Goal: Task Accomplishment & Management: Use online tool/utility

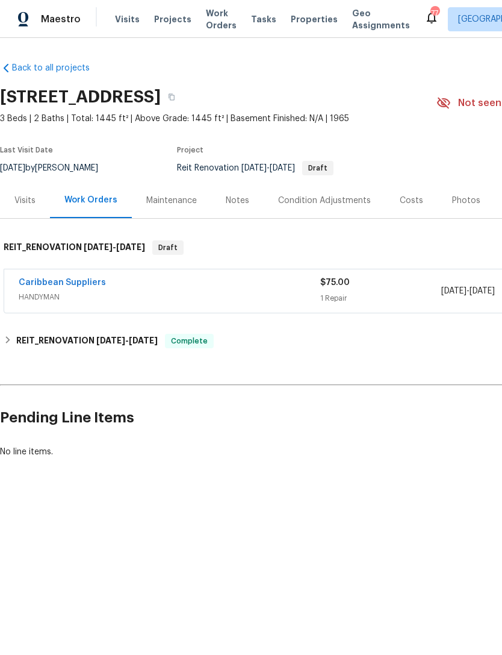
click at [161, 15] on span "Projects" at bounding box center [172, 19] width 37 height 12
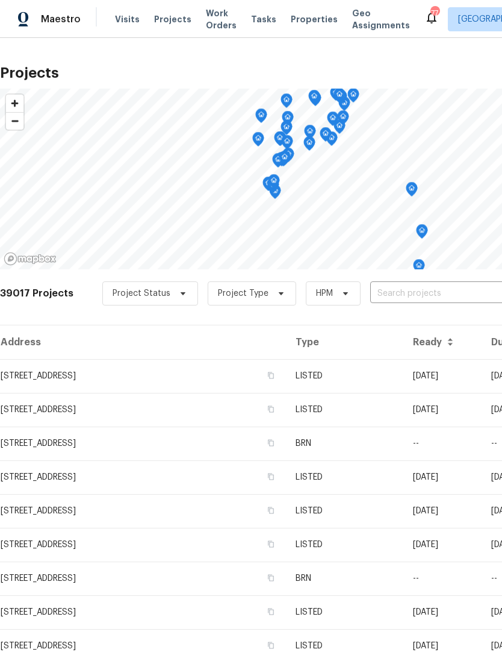
click at [417, 296] on input "text" at bounding box center [439, 293] width 138 height 19
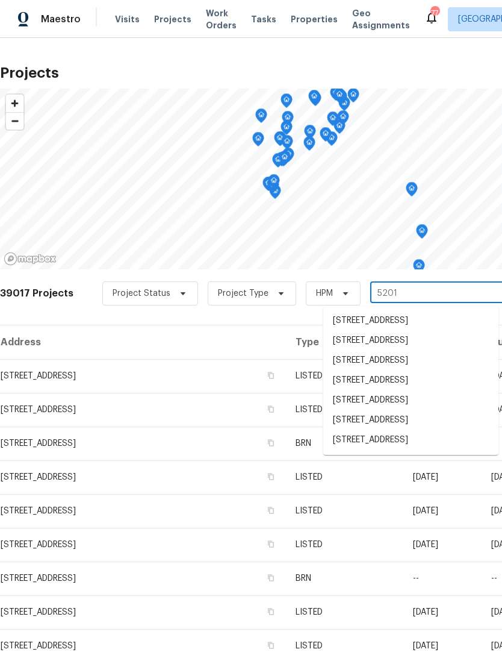
type input "5201 p"
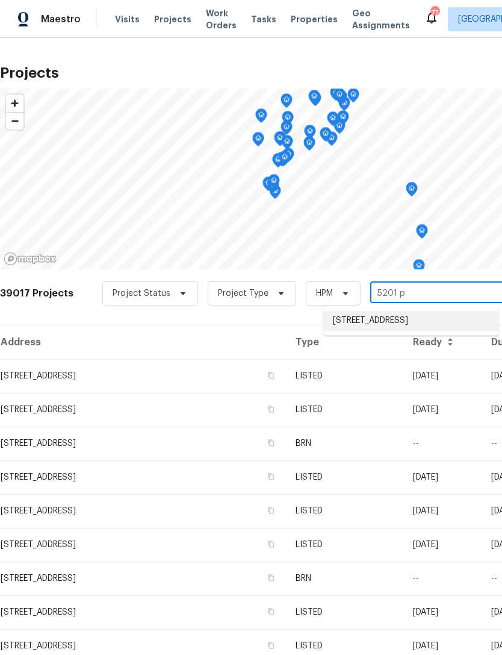
click at [424, 322] on li "[STREET_ADDRESS]" at bounding box center [410, 321] width 175 height 20
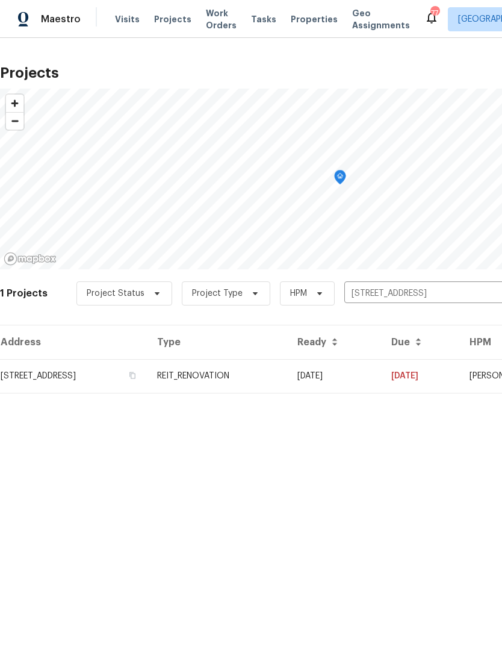
click at [288, 385] on td "REIT_RENOVATION" at bounding box center [218, 376] width 140 height 34
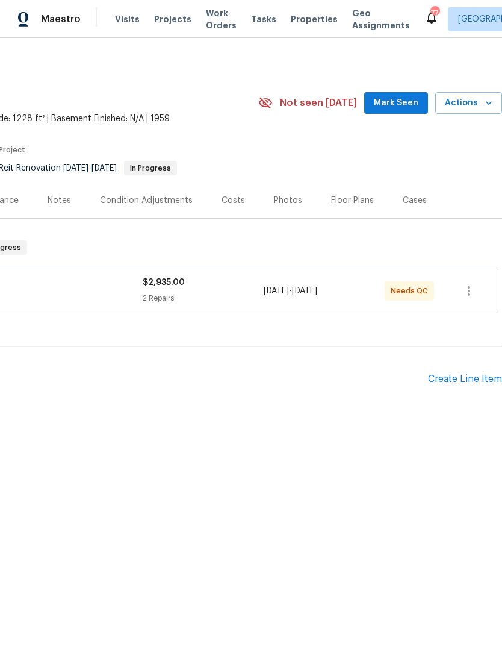
scroll to position [0, 178]
click at [458, 381] on div "Create Line Item" at bounding box center [465, 378] width 74 height 11
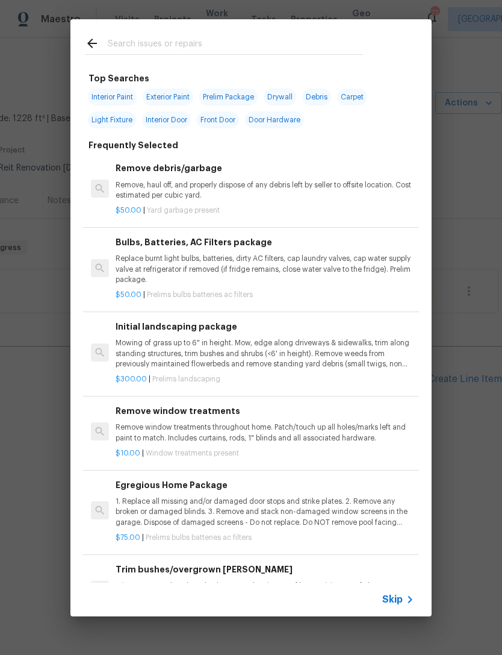
click at [260, 51] on input "text" at bounding box center [235, 45] width 255 height 18
type input "Deb"
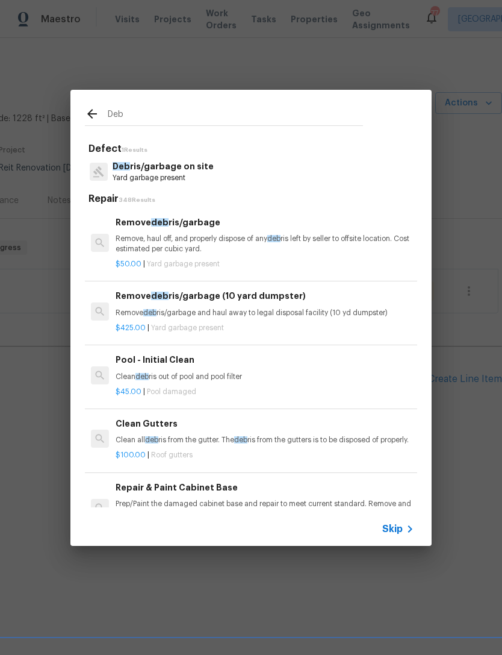
click at [183, 172] on p "Deb ris/garbage on site" at bounding box center [163, 166] width 101 height 13
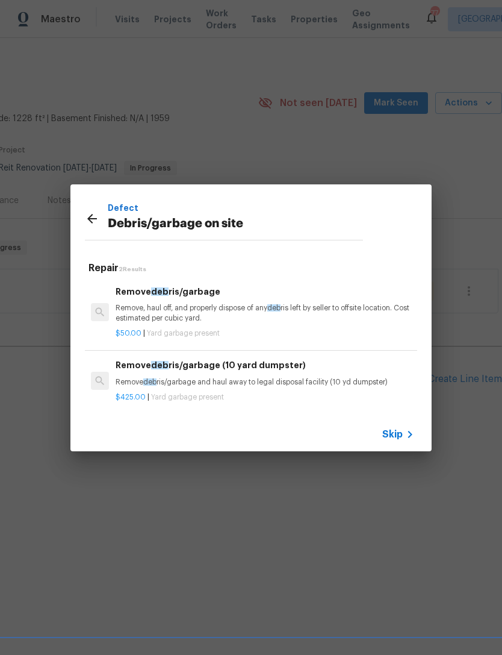
click at [256, 379] on p "Remove deb ris/garbage and haul away to legal disposal facility (10 yd dumpster)" at bounding box center [265, 382] width 299 height 10
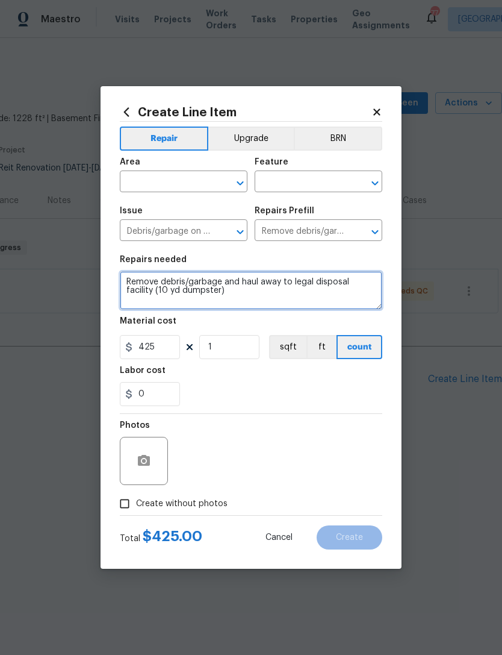
click at [237, 297] on textarea "Remove debris/garbage and haul away to legal disposal facility (10 yd dumpster)" at bounding box center [251, 290] width 263 height 39
type textarea "Remove debris/garbage and haul away to legal disposal facility (10 yd dumpster)…"
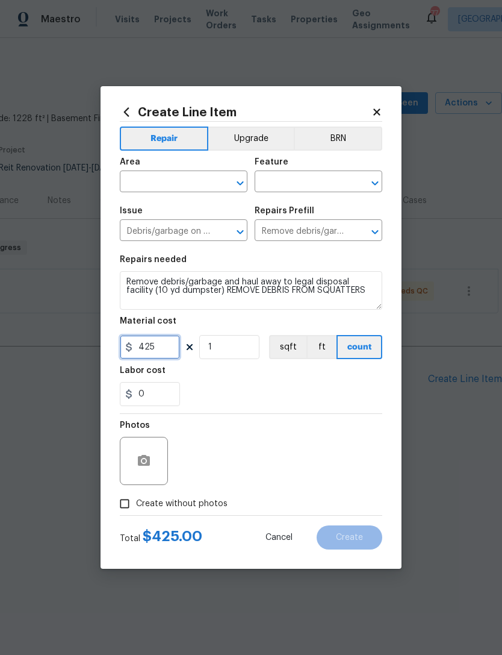
click at [170, 343] on input "425" at bounding box center [150, 347] width 60 height 24
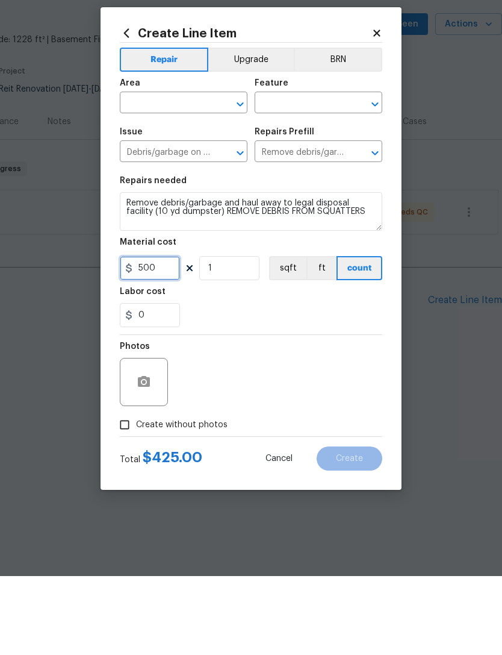
type input "500"
click at [188, 173] on input "text" at bounding box center [167, 182] width 94 height 19
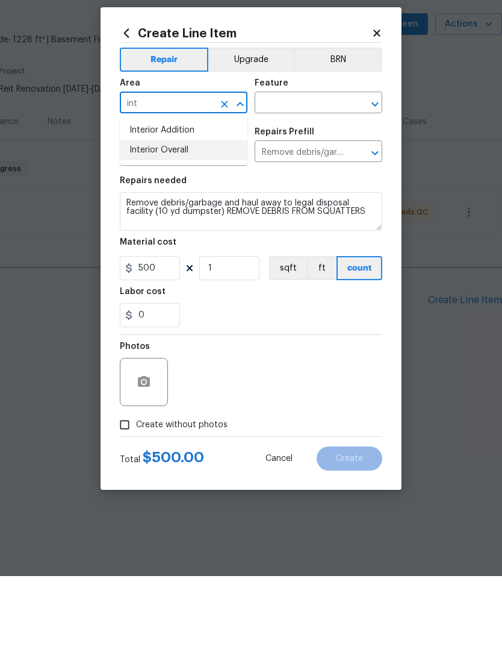
click at [178, 219] on li "Interior Overall" at bounding box center [184, 229] width 128 height 20
type input "Interior Overall"
click at [316, 173] on input "text" at bounding box center [302, 182] width 94 height 19
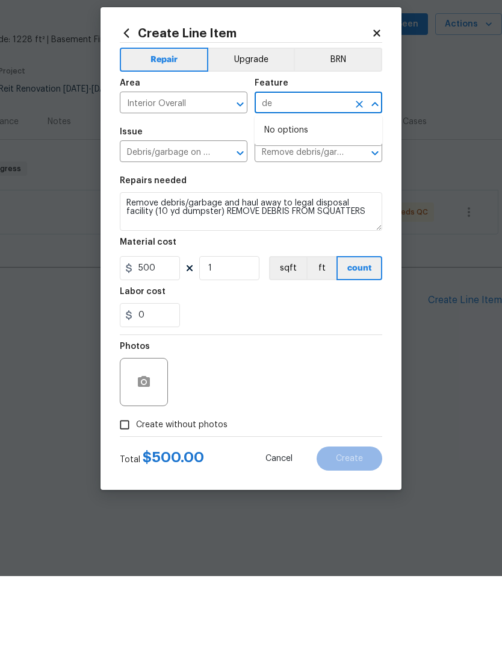
type input "d"
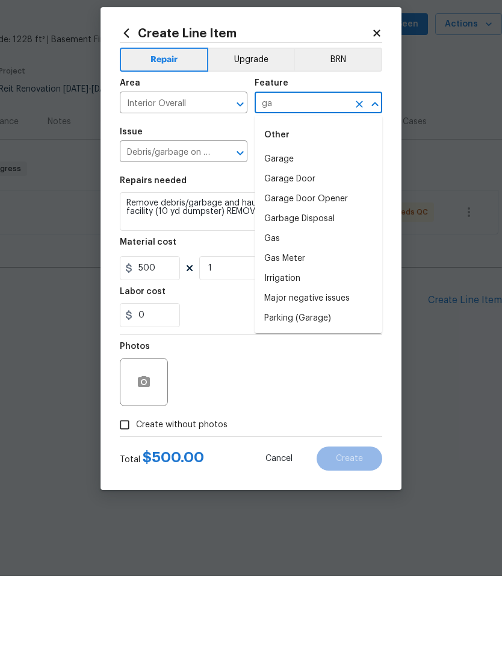
type input "g"
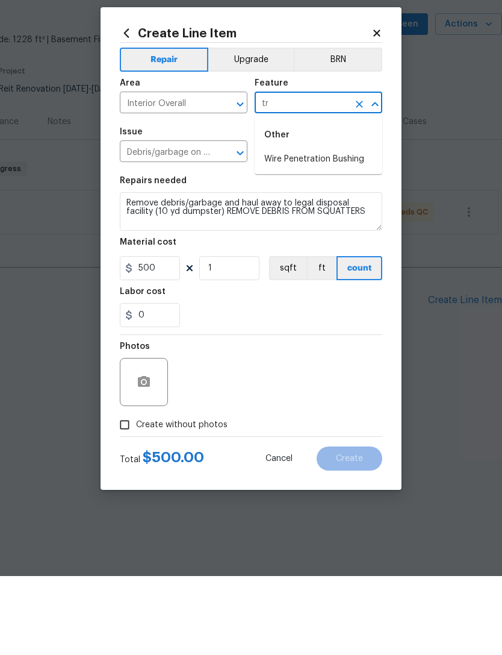
type input "t"
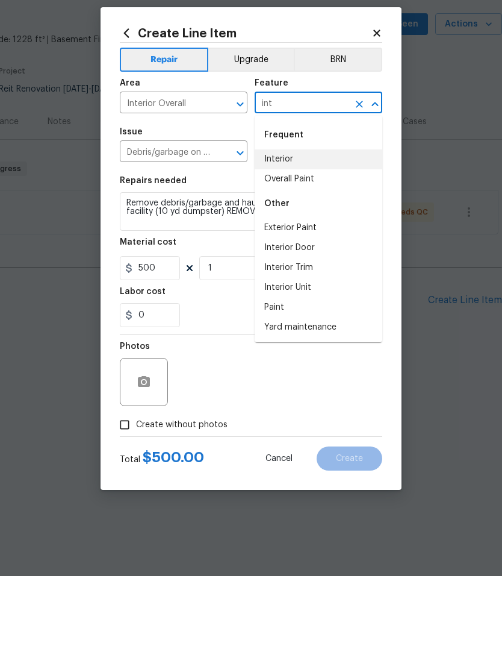
click at [313, 228] on li "Interior" at bounding box center [319, 238] width 128 height 20
type input "Interior"
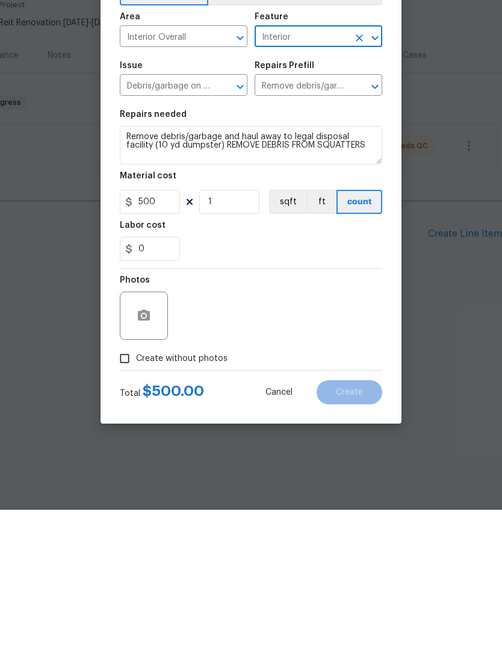
click at [125, 492] on input "Create without photos" at bounding box center [124, 503] width 23 height 23
checkbox input "true"
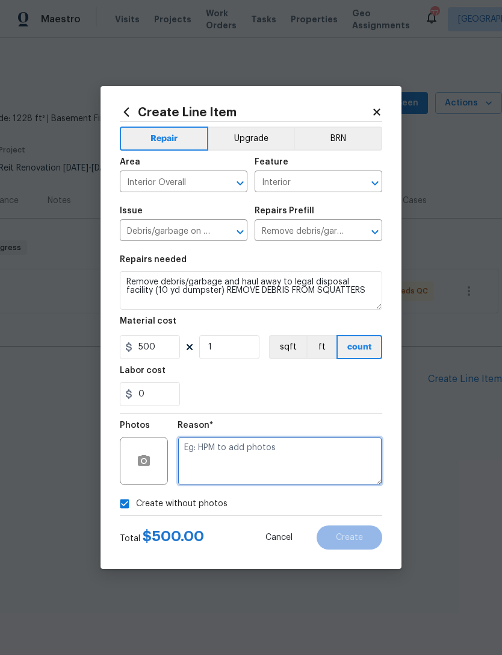
click at [220, 460] on textarea at bounding box center [280, 461] width 205 height 48
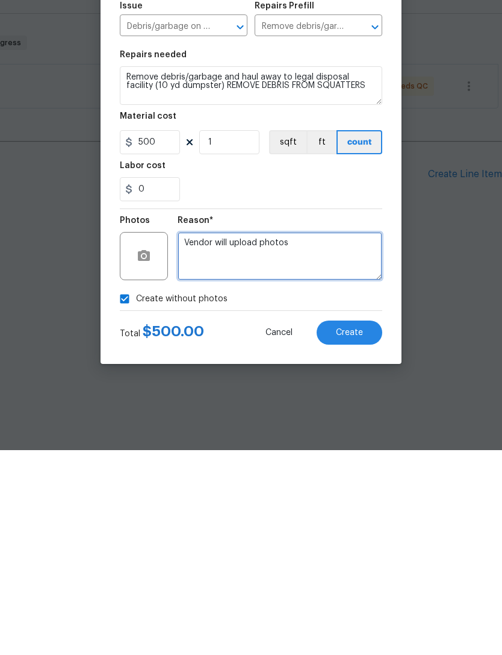
type textarea "Vendor will upload photos"
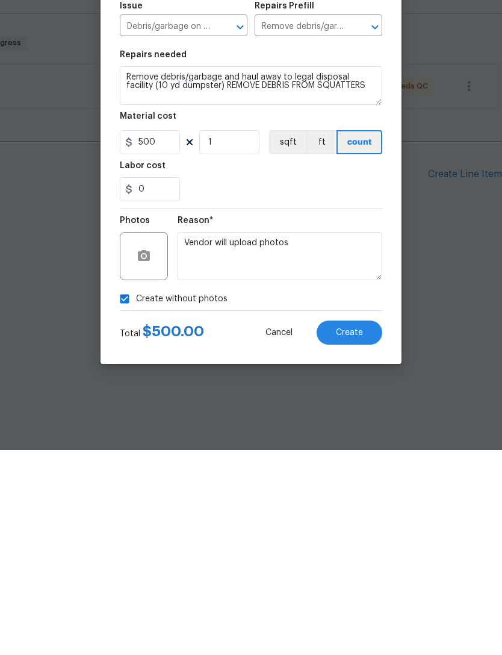
click at [350, 533] on span "Create" at bounding box center [349, 537] width 27 height 9
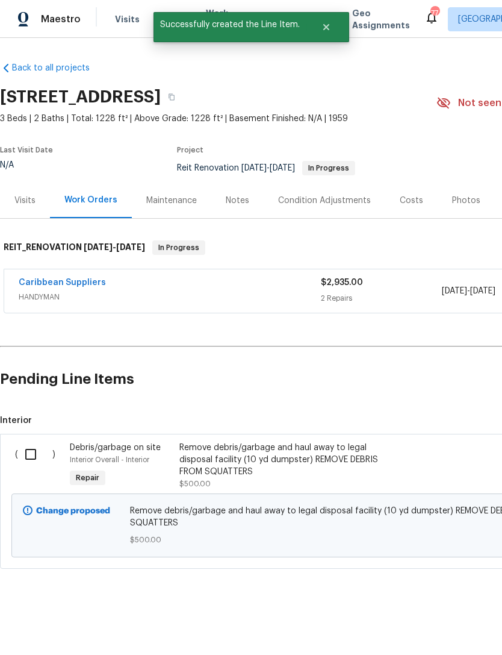
scroll to position [0, -1]
click at [34, 453] on input "checkbox" at bounding box center [35, 453] width 34 height 25
checkbox input "true"
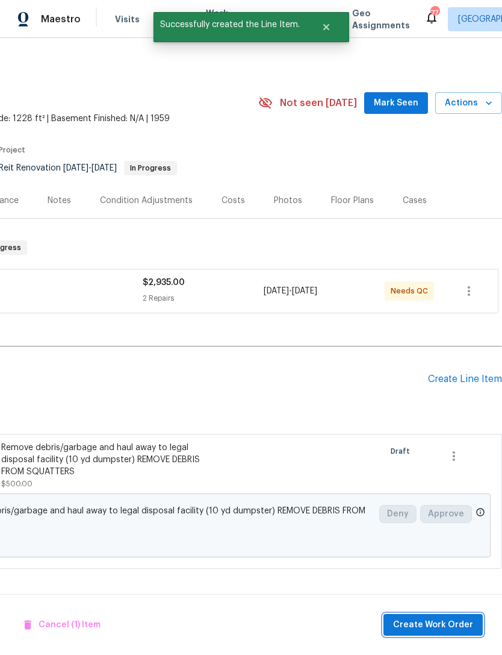
click at [430, 623] on span "Create Work Order" at bounding box center [433, 624] width 80 height 15
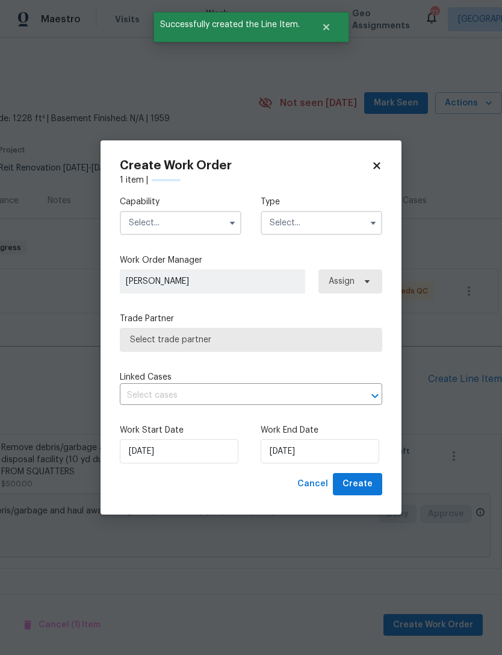
scroll to position [0, 178]
click at [191, 225] on input "text" at bounding box center [181, 223] width 122 height 24
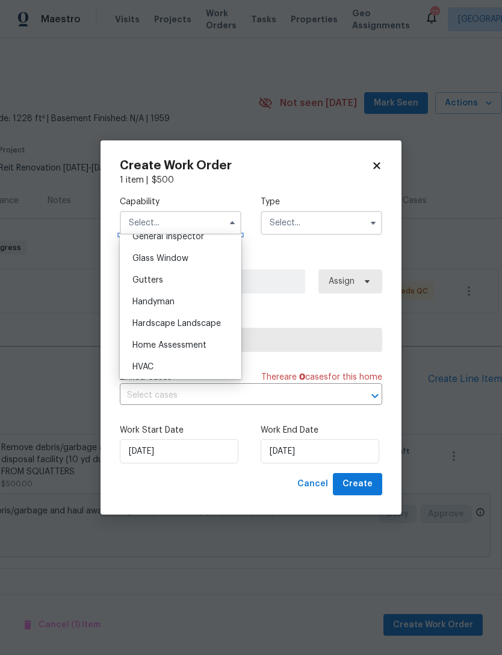
scroll to position [611, 0]
click at [197, 296] on div "Handyman" at bounding box center [181, 299] width 116 height 22
type input "Handyman"
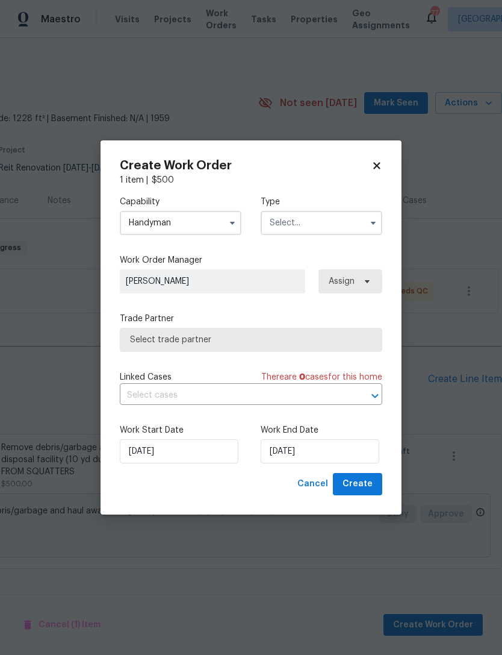
click at [316, 222] on input "text" at bounding box center [322, 223] width 122 height 24
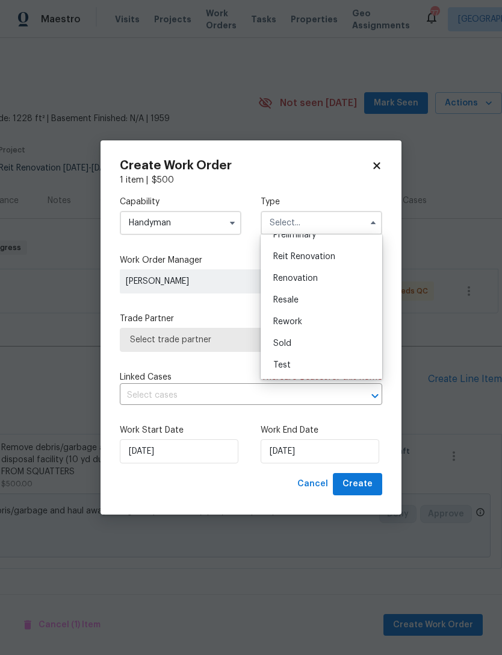
scroll to position [273, 0]
click at [340, 257] on div "Reit Renovation" at bounding box center [322, 257] width 116 height 22
type input "Reit Renovation"
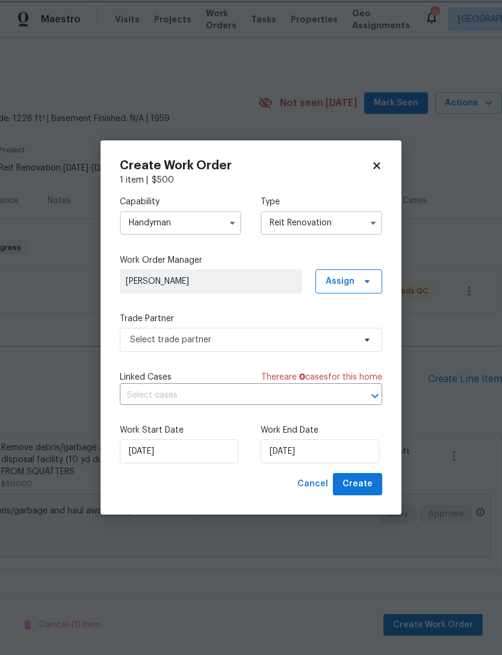
scroll to position [0, 0]
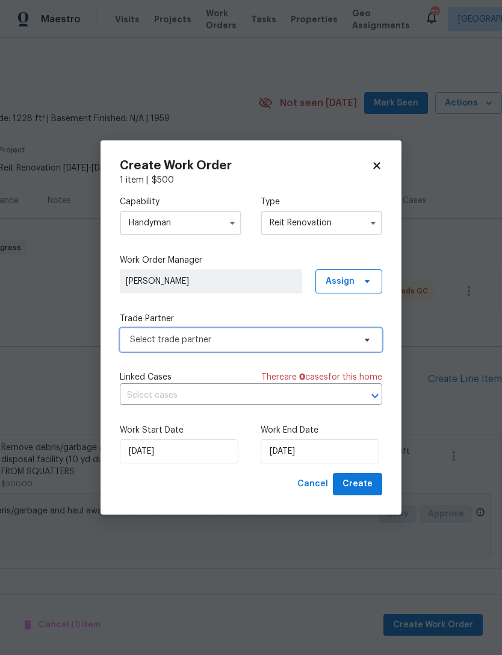
click at [260, 341] on span "Select trade partner" at bounding box center [242, 340] width 225 height 12
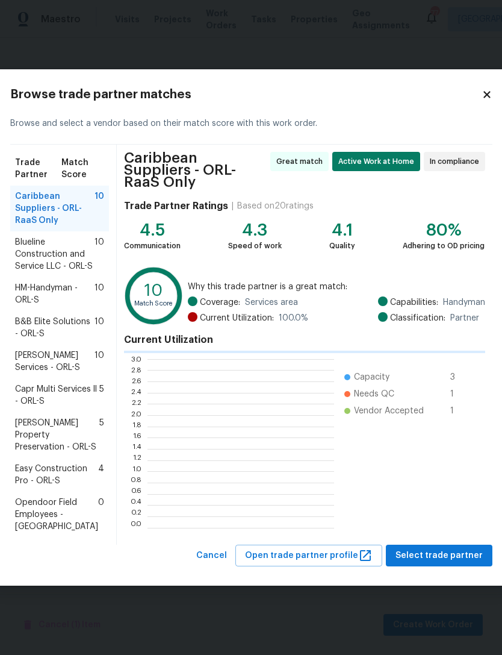
scroll to position [169, 187]
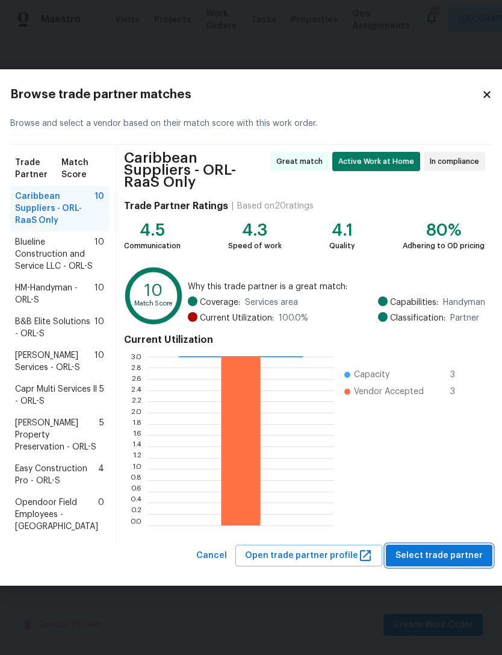
click at [423, 563] on span "Select trade partner" at bounding box center [439, 555] width 87 height 15
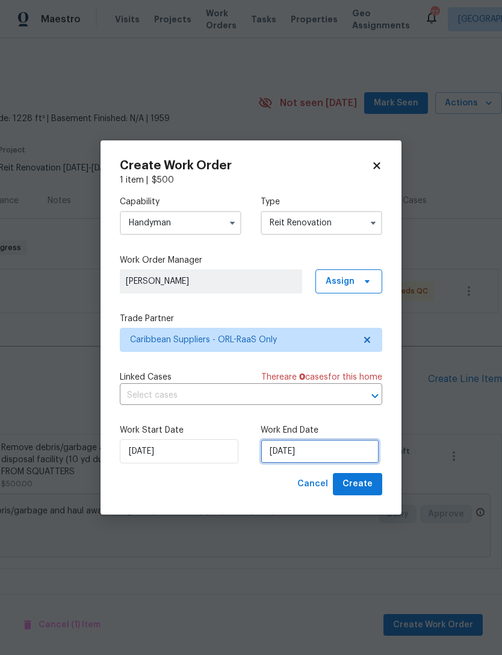
click at [316, 452] on input "[DATE]" at bounding box center [320, 451] width 119 height 24
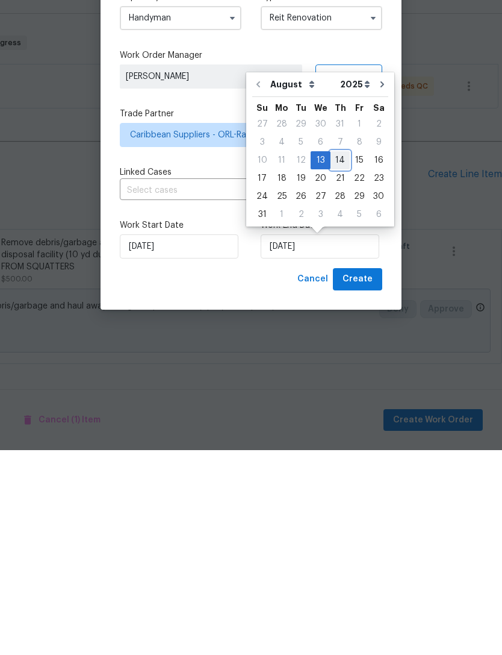
click at [335, 356] on div "14" at bounding box center [340, 364] width 19 height 17
type input "[DATE]"
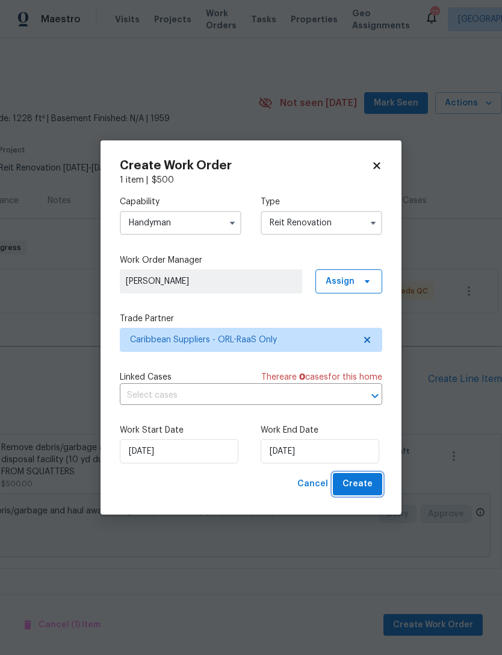
click at [368, 491] on span "Create" at bounding box center [358, 483] width 30 height 15
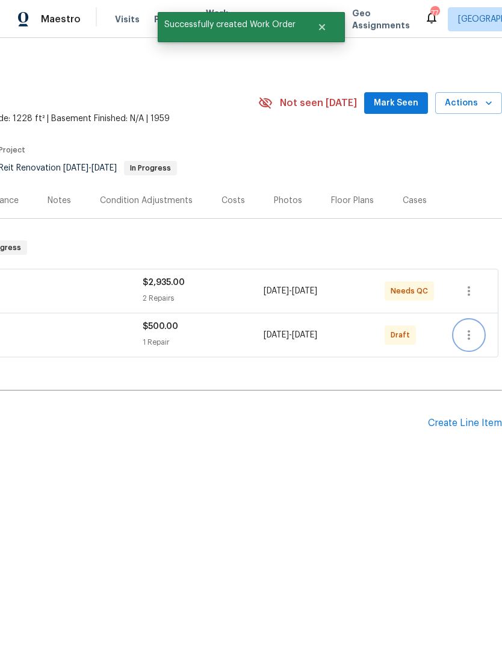
click at [470, 339] on icon "button" at bounding box center [469, 335] width 14 height 14
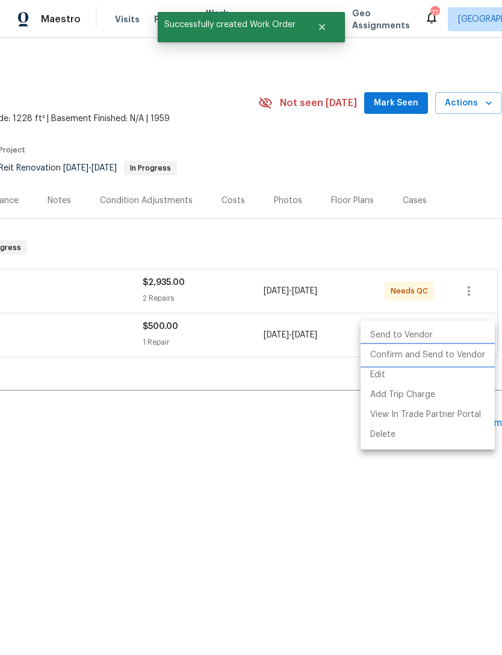
click at [447, 364] on li "Confirm and Send to Vendor" at bounding box center [428, 355] width 134 height 20
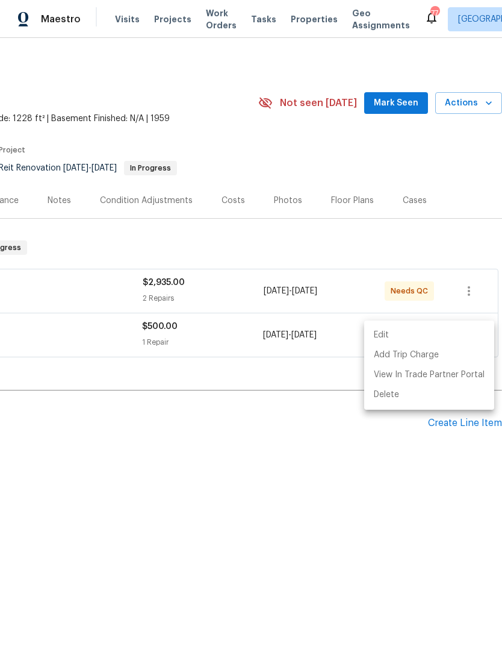
click at [439, 493] on div at bounding box center [251, 327] width 502 height 655
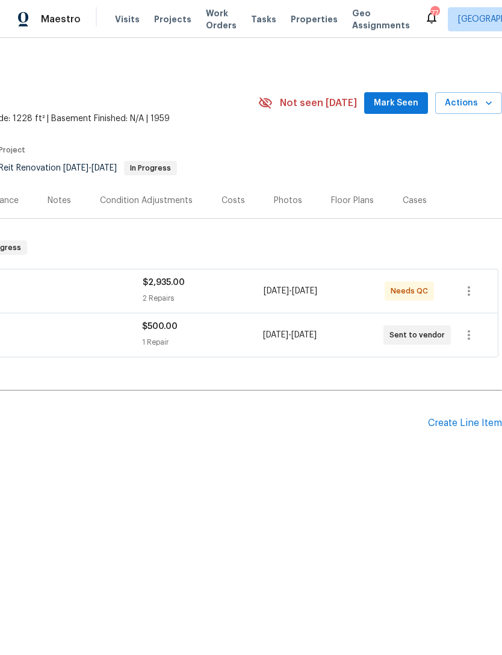
click at [225, 291] on div "$2,935.00 2 Repairs" at bounding box center [203, 290] width 121 height 29
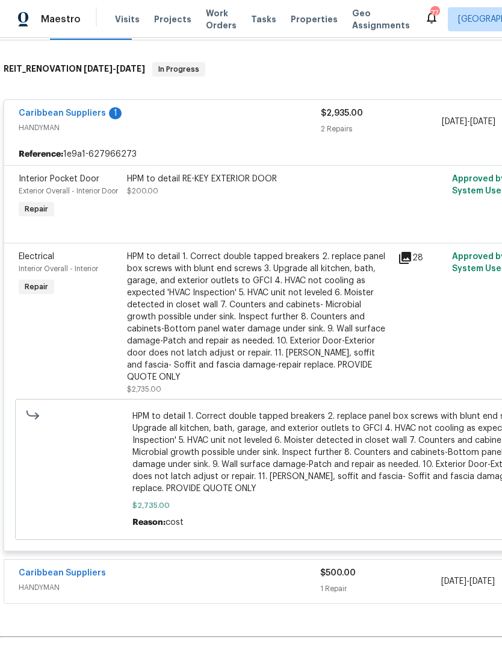
scroll to position [179, 0]
